Goal: Task Accomplishment & Management: Use online tool/utility

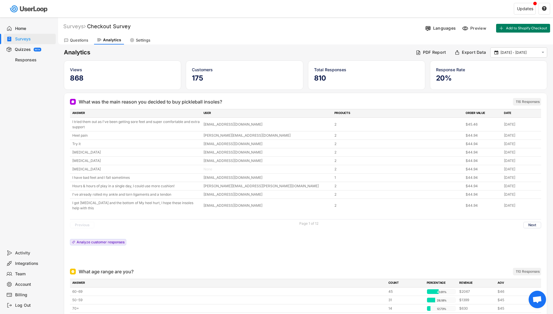
click at [26, 40] on div "Surveys" at bounding box center [34, 39] width 38 height 6
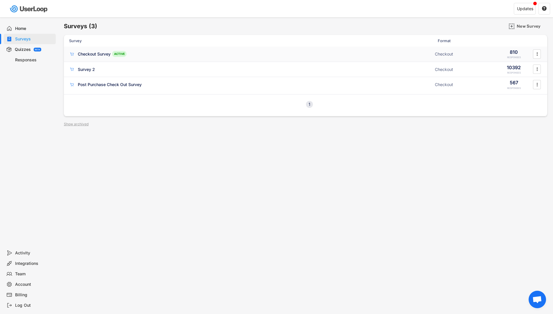
click at [97, 56] on div "Checkout Survey" at bounding box center [94, 54] width 33 height 6
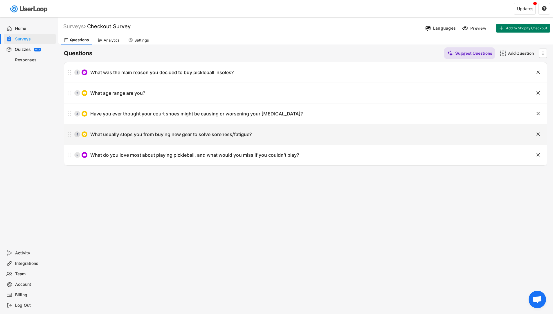
click at [166, 135] on div "What usually stops you from buying new gear to solve soreness/fatigue?" at bounding box center [171, 134] width 162 height 6
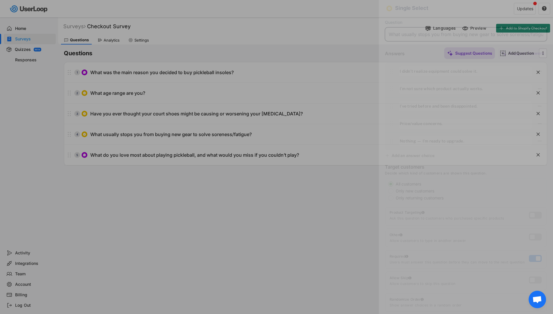
scroll to position [0, 9]
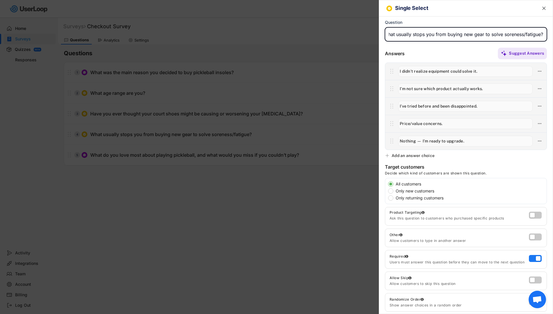
click at [130, 163] on div at bounding box center [276, 157] width 553 height 314
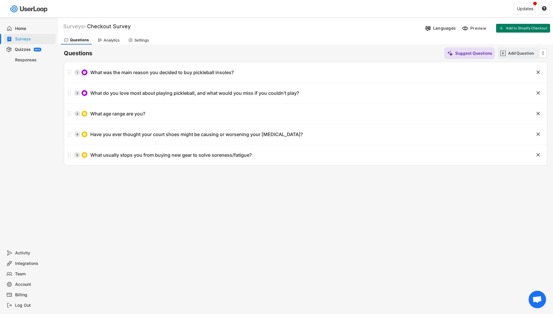
click at [502, 52] on img at bounding box center [503, 53] width 6 height 6
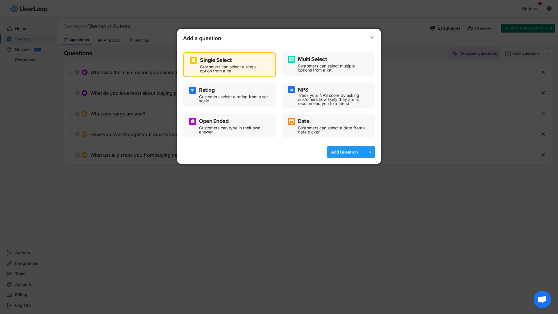
click at [352, 153] on div "Add Question" at bounding box center [344, 151] width 29 height 5
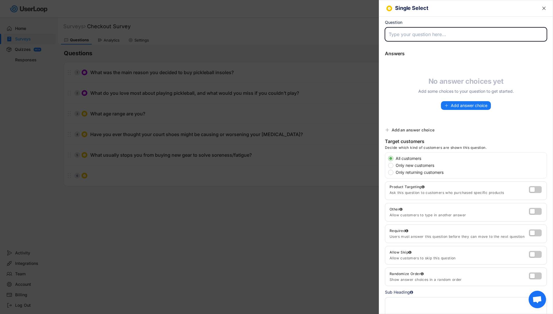
click at [404, 27] on input "input" at bounding box center [466, 34] width 162 height 14
paste input "What is your main reason for playing pickleball?"
type input "What is your main reason for playing pickleball?"
click at [466, 103] on span "Add answer choice" at bounding box center [469, 105] width 37 height 4
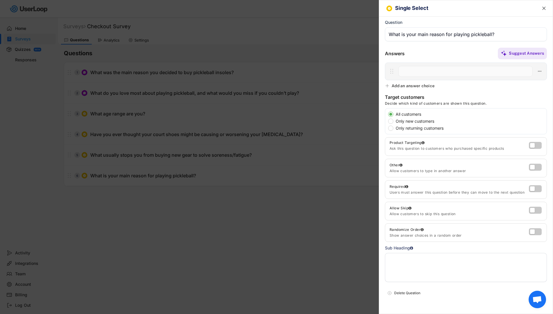
paste input "To stay in shape / maintain fitness"
type input "To stay in shape / maintain fitness"
click at [426, 85] on div "Add an answer choice" at bounding box center [413, 85] width 43 height 5
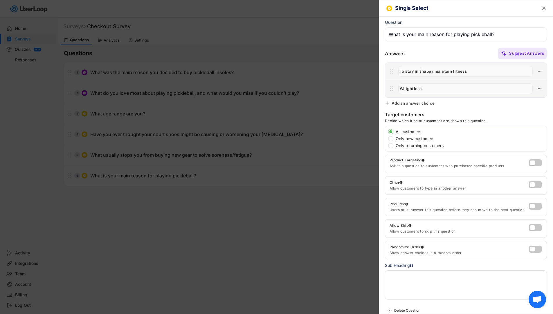
type input "Weightloss"
click at [408, 105] on div "Add an answer choice" at bounding box center [413, 103] width 43 height 5
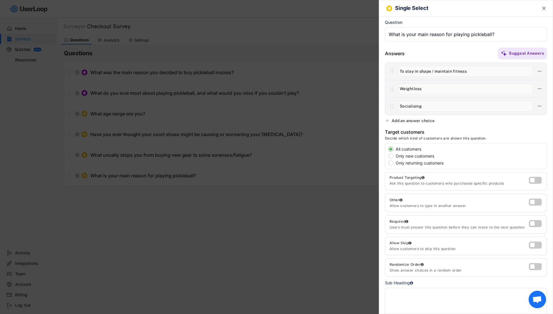
type input "Socialising"
click at [395, 120] on div "Add an answer choice" at bounding box center [413, 120] width 43 height 5
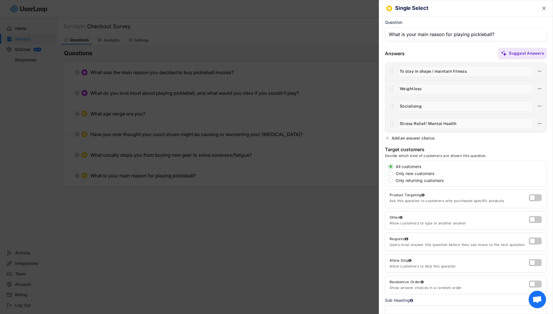
type input "Stress Relief/ Mental Health"
click at [425, 138] on div "Add an answer choice" at bounding box center [413, 137] width 43 height 5
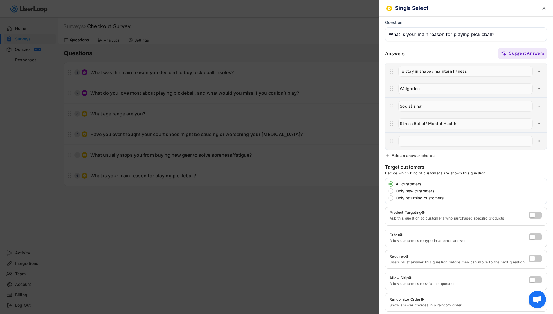
paste input "To compete and improve my game"
type input "To compete and improve my game"
click at [528, 236] on label at bounding box center [534, 235] width 13 height 7
click at [0, 0] on input "checkbox" at bounding box center [0, 0] width 0 height 0
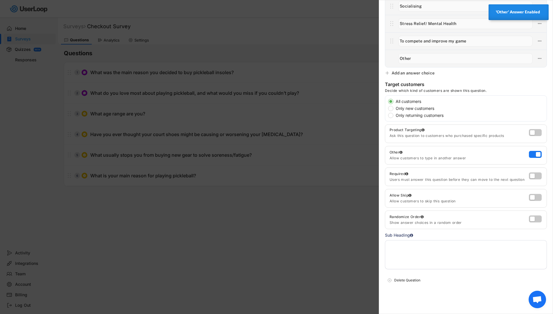
scroll to position [100, 0]
click at [532, 176] on label at bounding box center [534, 174] width 13 height 7
click at [0, 0] on input "checkbox" at bounding box center [0, 0] width 0 height 0
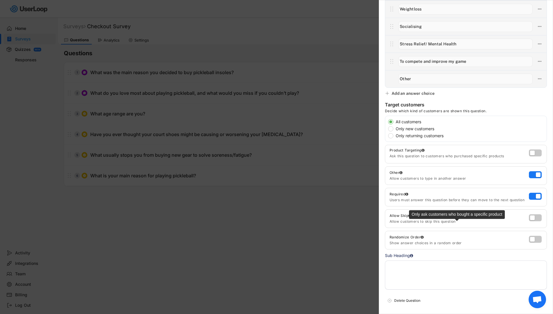
scroll to position [0, 0]
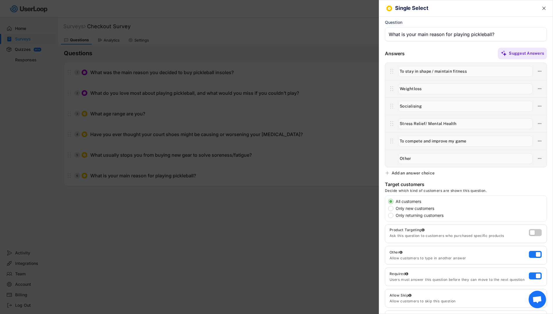
click at [543, 8] on text "" at bounding box center [544, 8] width 3 height 6
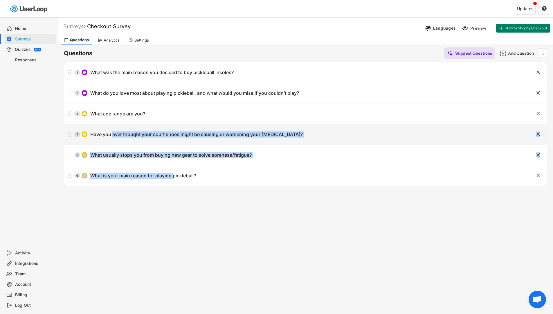
drag, startPoint x: 154, startPoint y: 164, endPoint x: 88, endPoint y: 183, distance: 68.7
click at [100, 155] on div "1 What was the main reason you decided to buy pickleball insoles?  2 What do y…" at bounding box center [305, 124] width 483 height 124
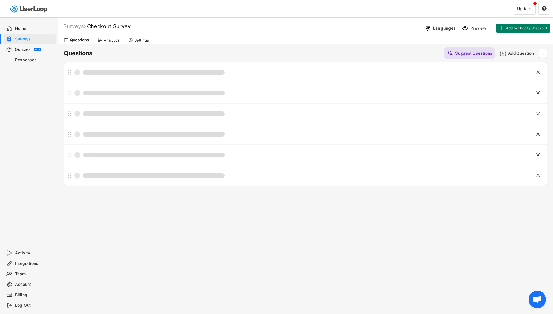
click at [196, 208] on div "Surveys Checkout Survey  Languages Preview Add to Shopify Checkout Activate Su…" at bounding box center [305, 157] width 495 height 280
